Goal: Information Seeking & Learning: Find specific fact

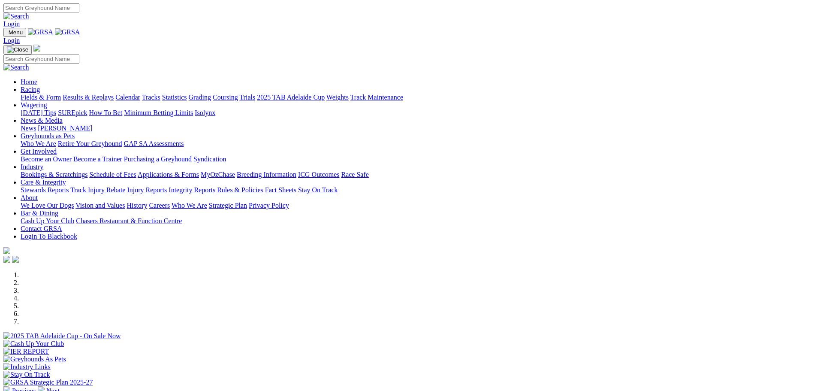
click at [40, 86] on link "Racing" at bounding box center [30, 89] width 19 height 7
click at [114, 93] on link "Results & Replays" at bounding box center [88, 96] width 51 height 7
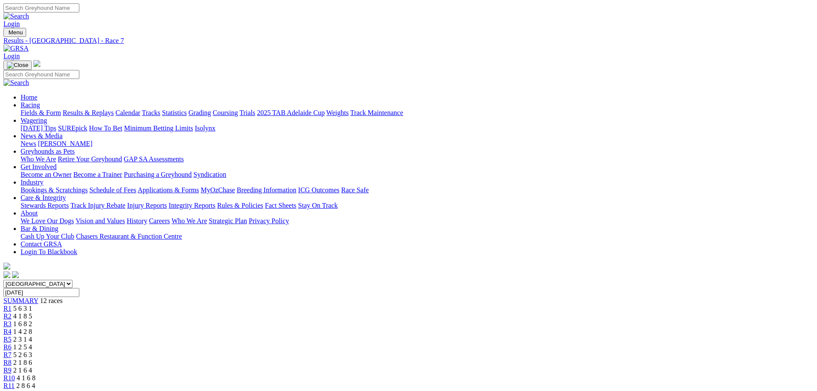
click at [12, 343] on span "R6" at bounding box center [7, 346] width 8 height 7
click at [12, 335] on span "R5" at bounding box center [7, 338] width 8 height 7
click at [500, 359] on div "R8 2 1 8 6" at bounding box center [408, 363] width 810 height 8
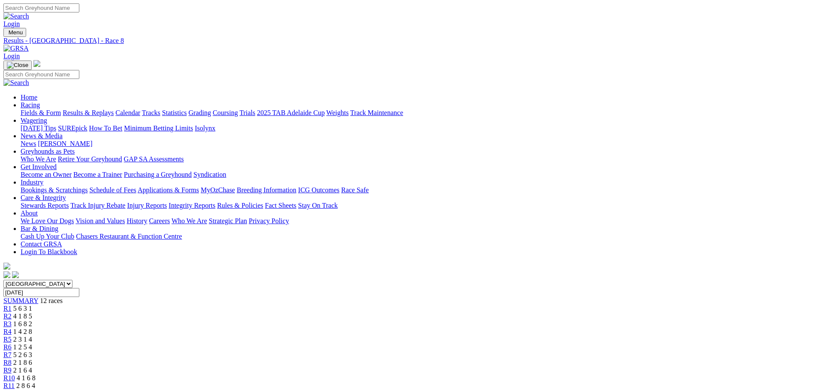
click at [12, 366] on span "R9" at bounding box center [7, 369] width 8 height 7
